Goal: Check status

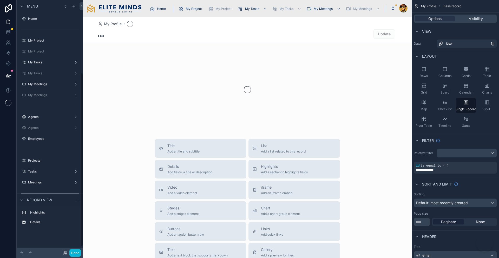
scroll to position [106, 0]
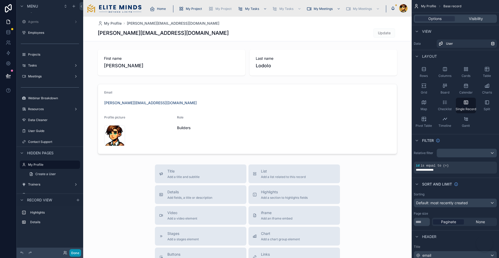
click at [69, 252] on button "Done" at bounding box center [75, 253] width 12 height 8
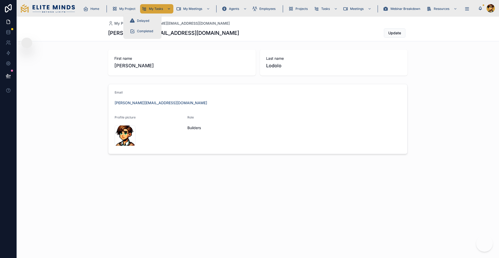
click at [142, 5] on div "My Tasks" at bounding box center [157, 9] width 30 height 8
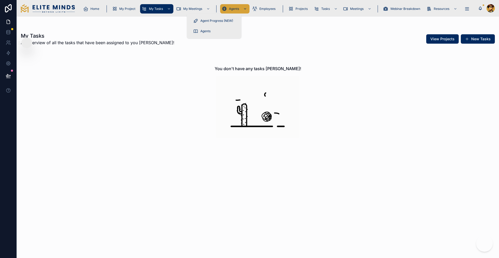
click at [229, 7] on span "Agents" at bounding box center [234, 9] width 10 height 4
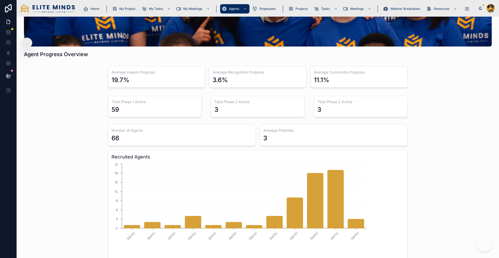
scroll to position [52, 0]
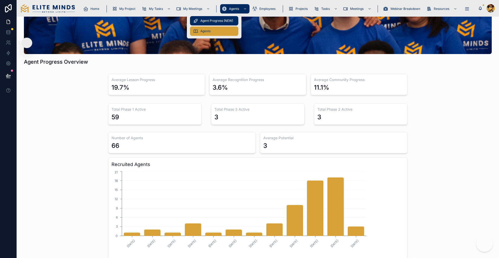
click at [210, 33] on link "Agents" at bounding box center [214, 30] width 48 height 9
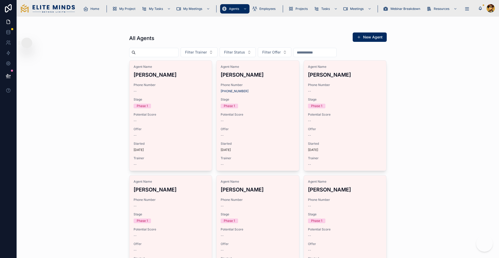
click at [148, 49] on input "text" at bounding box center [157, 52] width 43 height 7
click at [94, 94] on div "All Agents New Agent Filter Trainer Filter Status Filter Offer Agent Name [PERS…" at bounding box center [258, 137] width 482 height 241
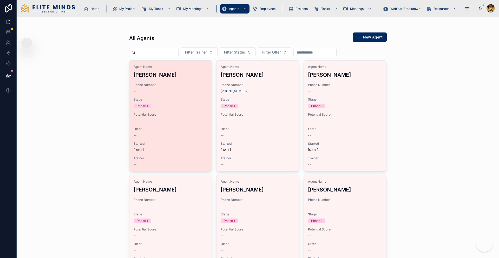
click at [176, 89] on div "--" at bounding box center [171, 91] width 74 height 4
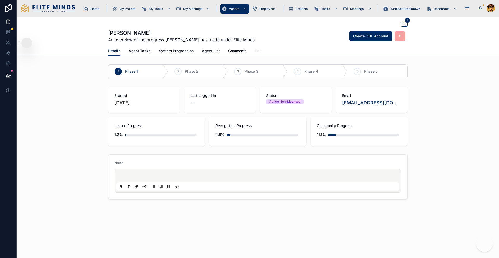
click at [257, 48] on span "Edit" at bounding box center [258, 50] width 7 height 5
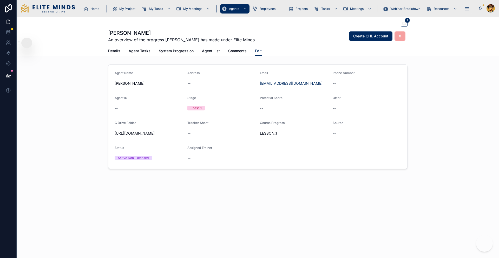
click at [129, 52] on div "1 [PERSON_NAME] An overview of the progress [PERSON_NAME] has made under Elite …" at bounding box center [258, 111] width 482 height 188
click at [120, 49] on link "Details" at bounding box center [114, 51] width 12 height 10
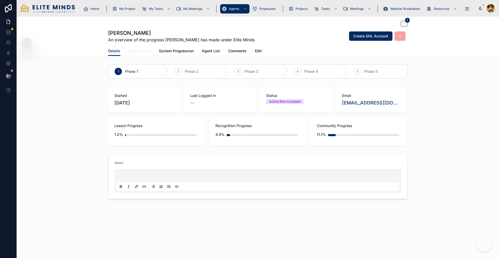
click at [149, 46] on link "Agent Tasks" at bounding box center [140, 51] width 22 height 10
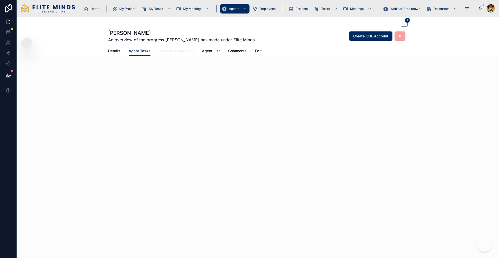
click at [189, 48] on span "System Progression" at bounding box center [176, 50] width 35 height 5
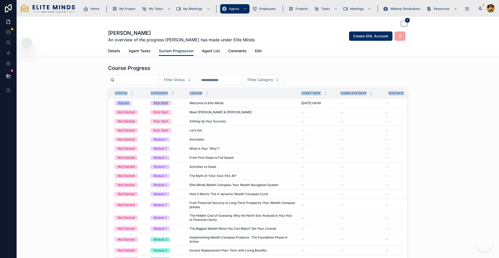
drag, startPoint x: 186, startPoint y: 93, endPoint x: 82, endPoint y: 227, distance: 169.5
click at [82, 227] on div "Course Progress Filter Status Filter Category Status Category Lesson Start Date…" at bounding box center [258, 173] width 482 height 222
click at [74, 218] on div "Course Progress Filter Status Filter Category Status Category Lesson Start Date…" at bounding box center [258, 173] width 482 height 222
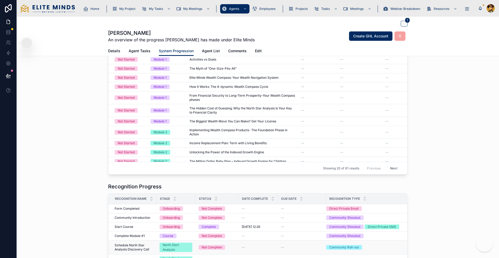
scroll to position [208, 0]
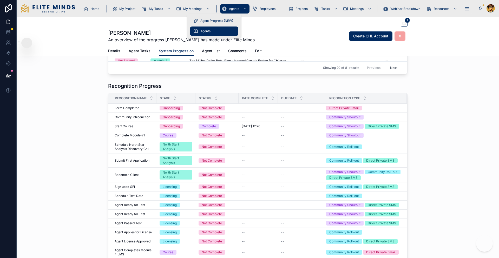
click at [202, 29] on span "Agents" at bounding box center [205, 31] width 10 height 4
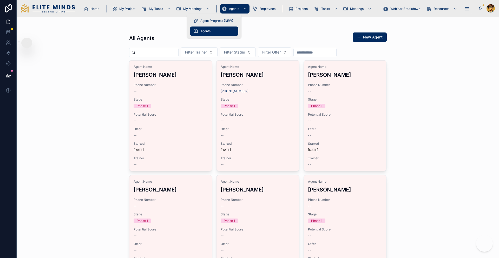
click at [222, 9] on icon "scrollable content" at bounding box center [224, 8] width 5 height 5
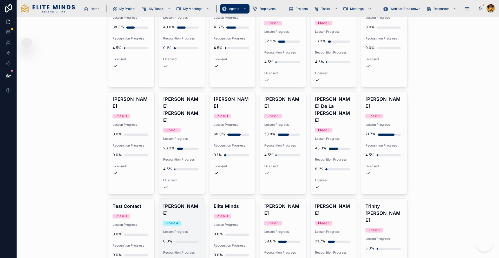
scroll to position [545, 0]
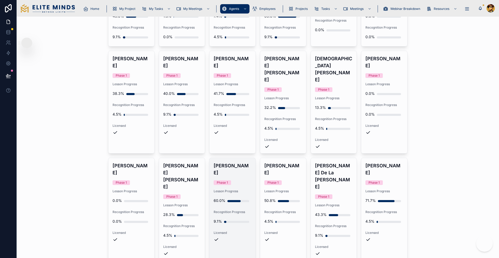
click at [238, 210] on div "Recognition Progress 9.1%" at bounding box center [233, 218] width 38 height 17
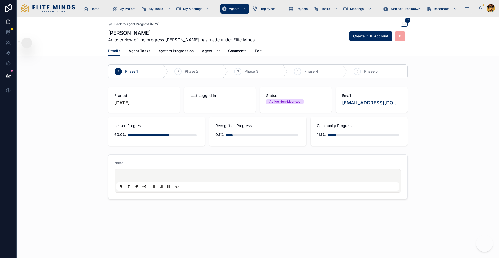
drag, startPoint x: 348, startPoint y: 105, endPoint x: 428, endPoint y: 141, distance: 88.2
